Goal: Information Seeking & Learning: Learn about a topic

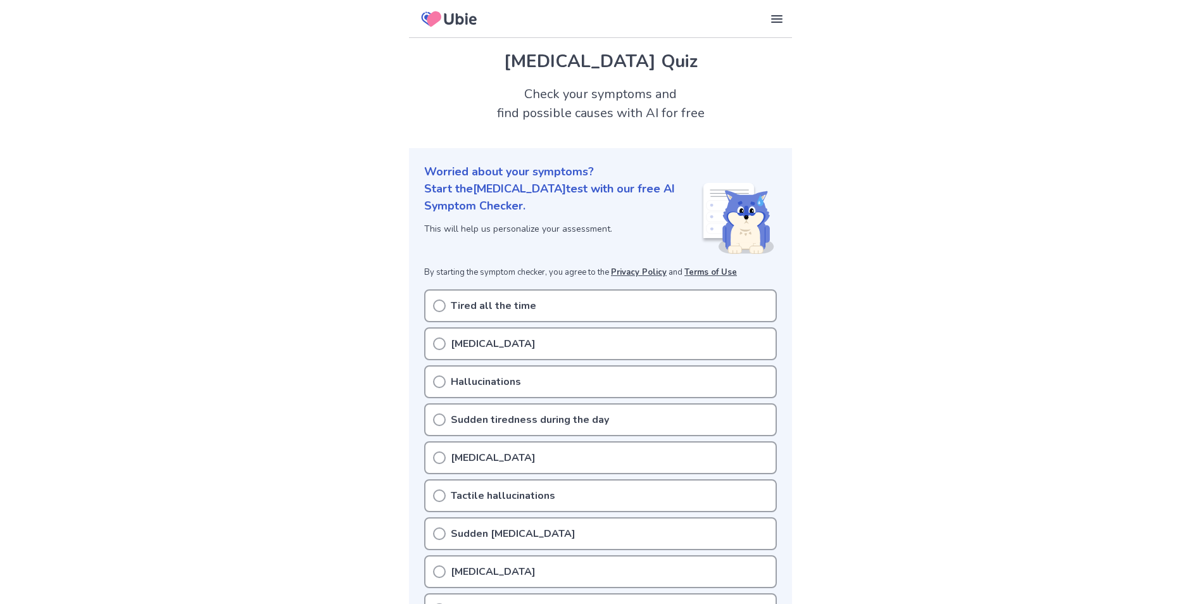
click at [510, 346] on p "[MEDICAL_DATA]" at bounding box center [493, 343] width 85 height 15
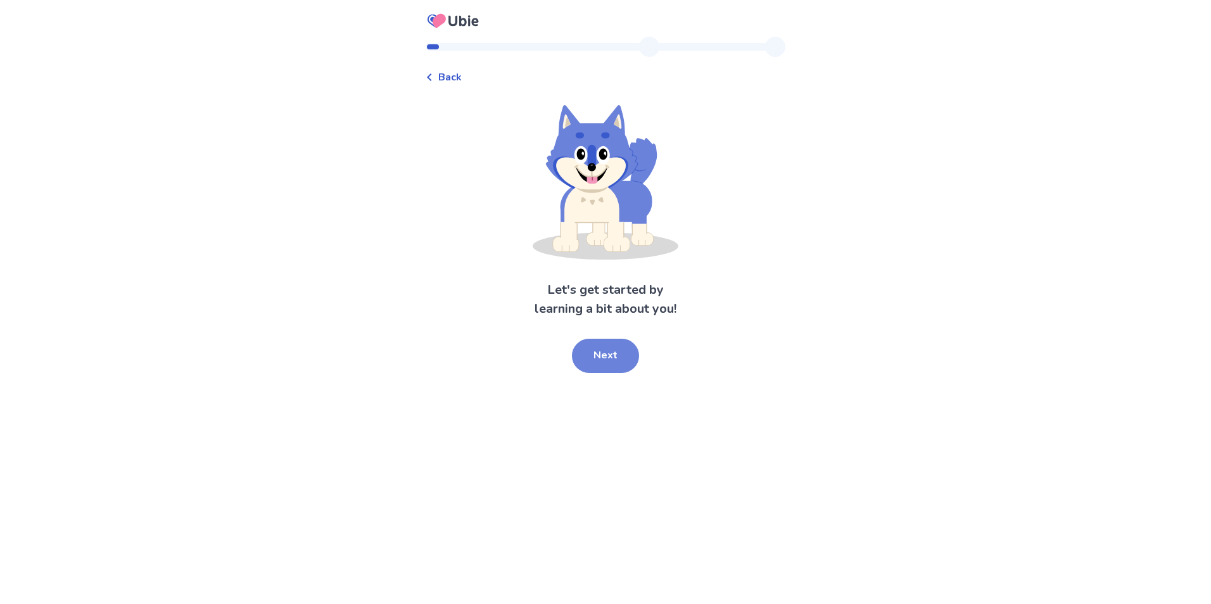
click at [595, 362] on button "Next" at bounding box center [605, 356] width 67 height 34
